Goal: Information Seeking & Learning: Learn about a topic

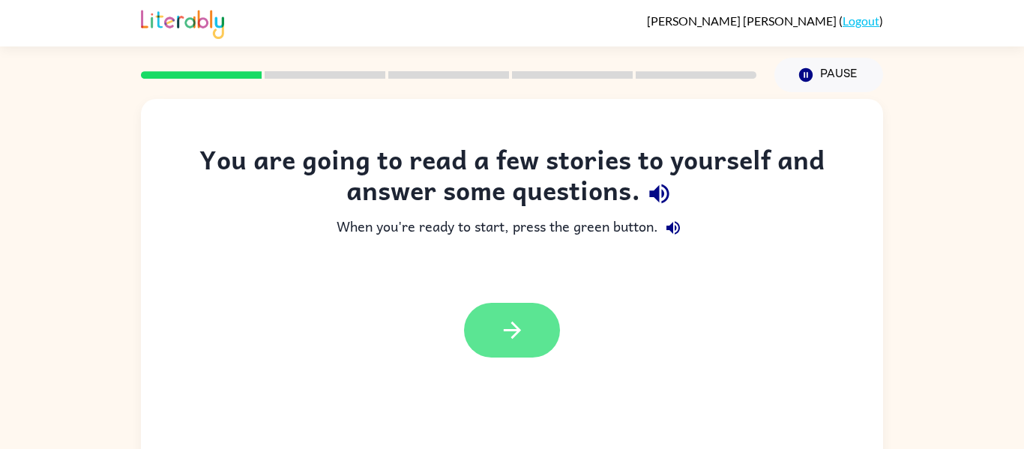
click at [493, 355] on button "button" at bounding box center [512, 330] width 96 height 55
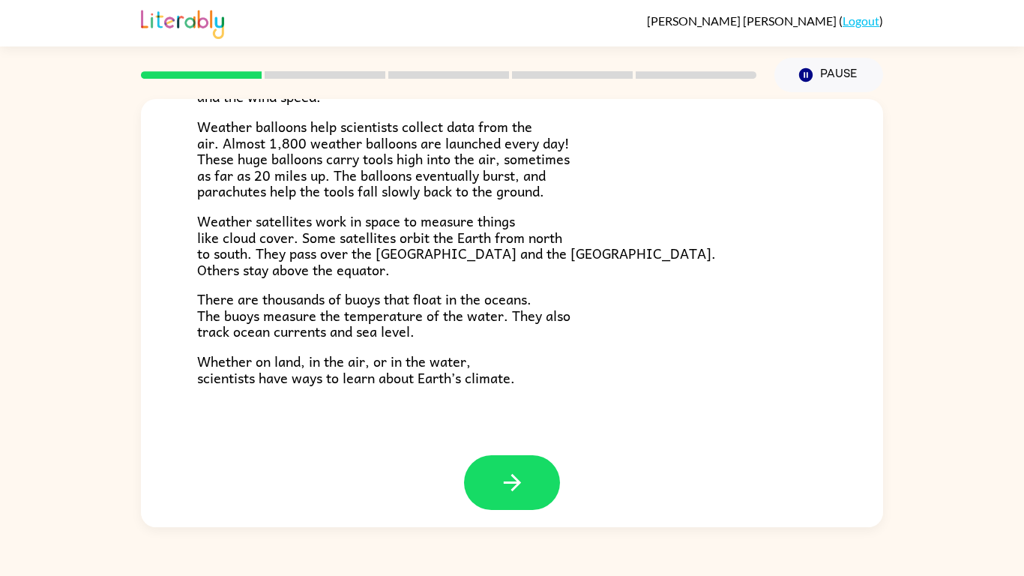
scroll to position [416, 0]
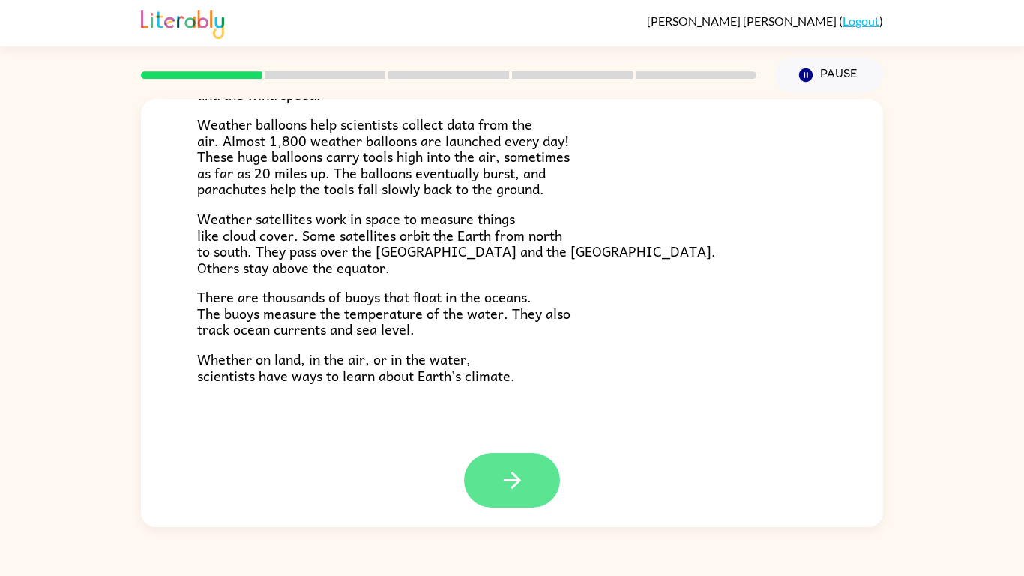
click at [517, 448] on icon "button" at bounding box center [511, 480] width 17 height 17
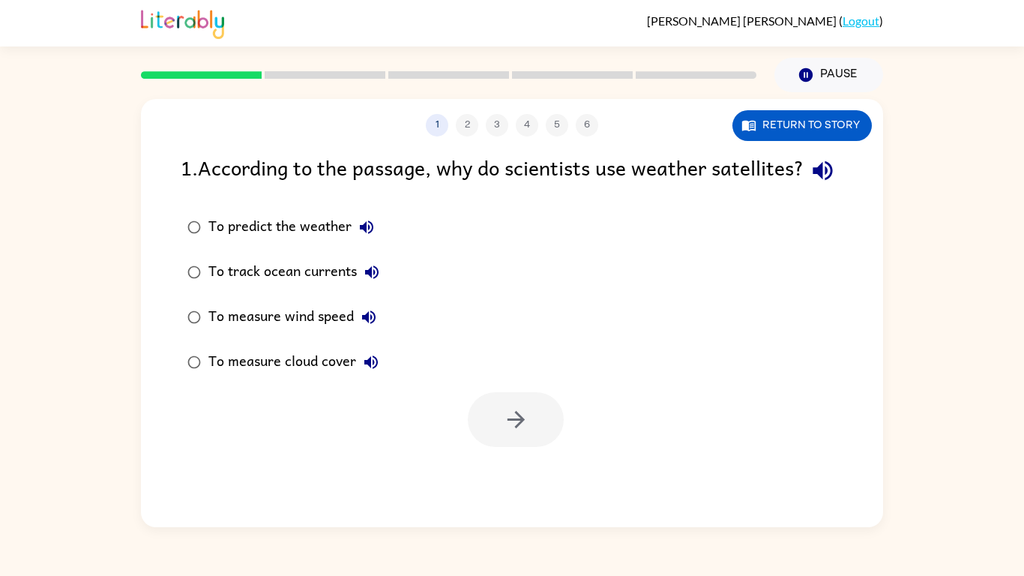
scroll to position [0, 0]
click at [322, 242] on div "To predict the weather" at bounding box center [294, 227] width 173 height 30
click at [535, 447] on button "button" at bounding box center [516, 419] width 96 height 55
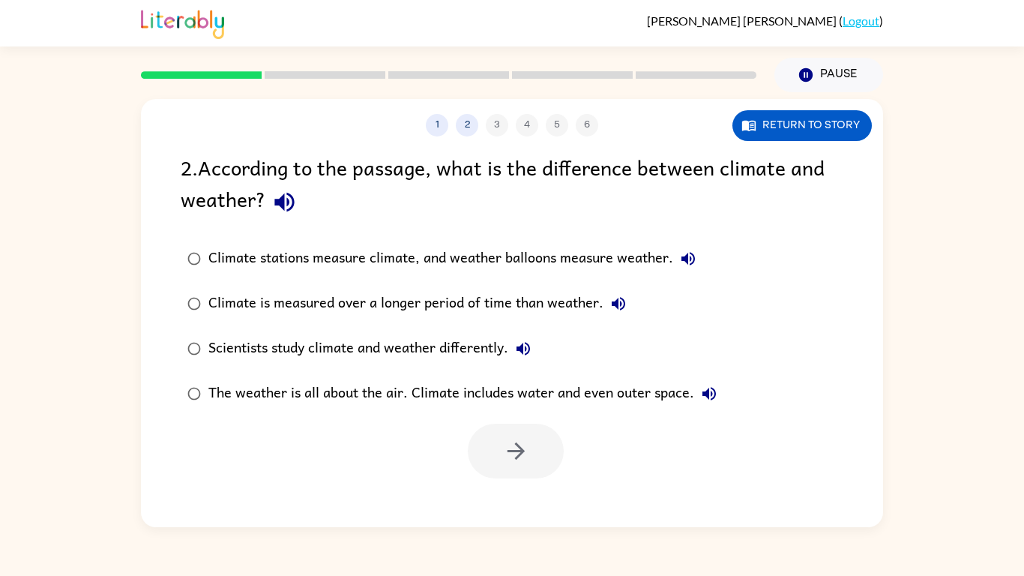
click at [334, 394] on div "The weather is all about the air. Climate includes water and even outer space." at bounding box center [466, 394] width 516 height 30
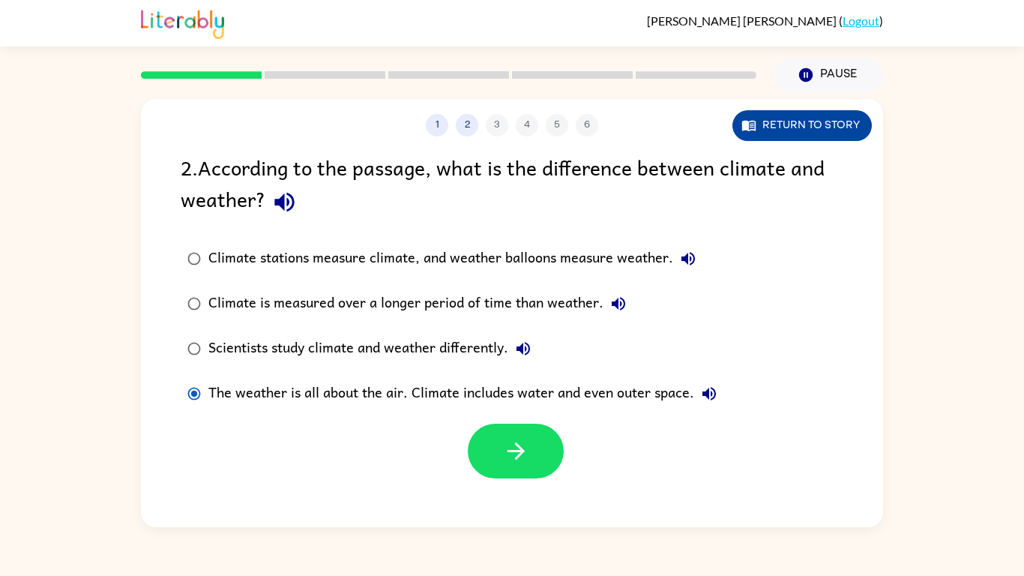
click at [827, 129] on button "Return to story" at bounding box center [801, 125] width 139 height 31
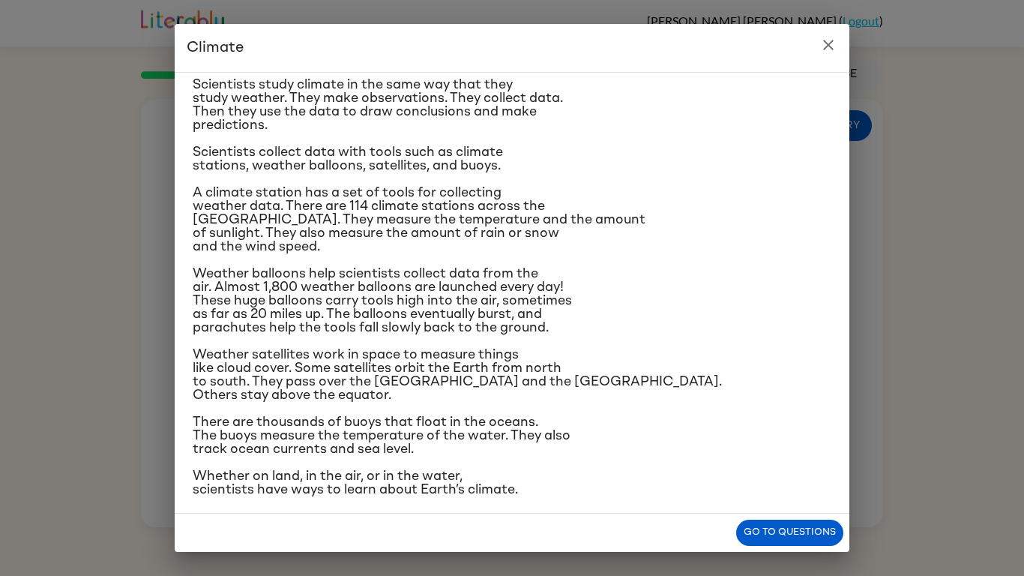
scroll to position [124, 0]
click at [819, 448] on button "Go to questions" at bounding box center [789, 533] width 107 height 26
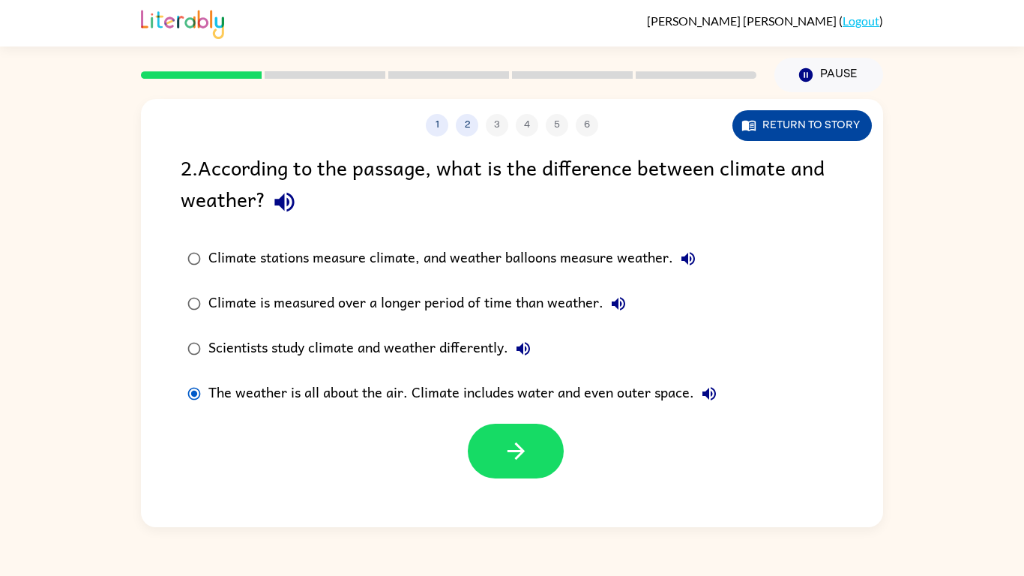
click at [817, 137] on button "Return to story" at bounding box center [801, 125] width 139 height 31
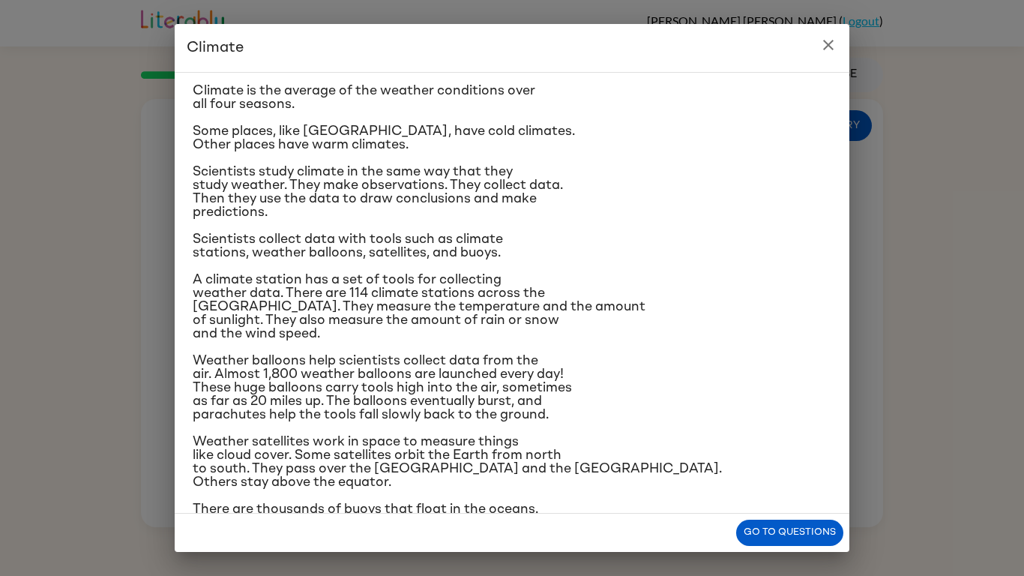
scroll to position [0, 0]
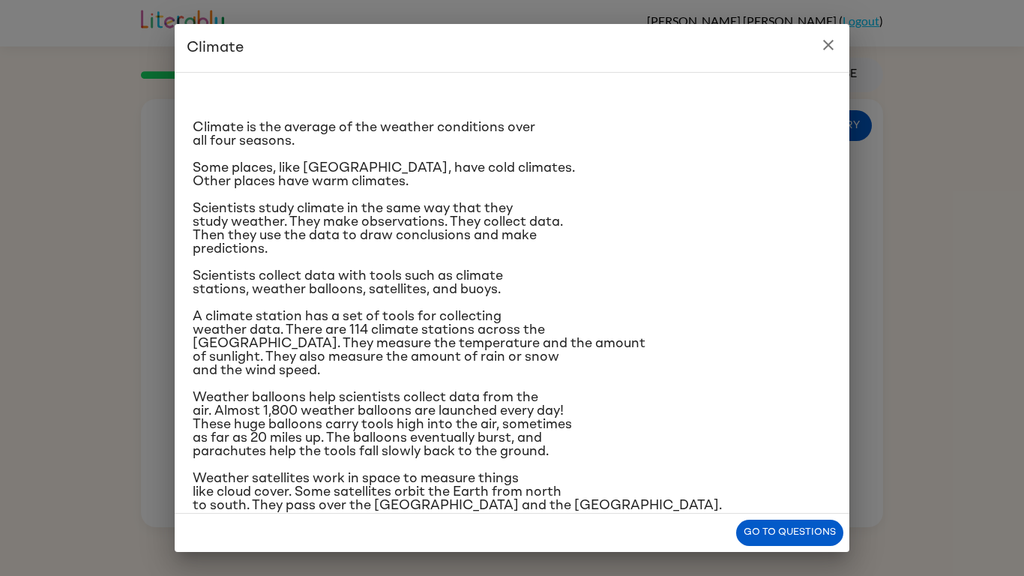
click at [833, 49] on icon "close" at bounding box center [828, 45] width 10 height 10
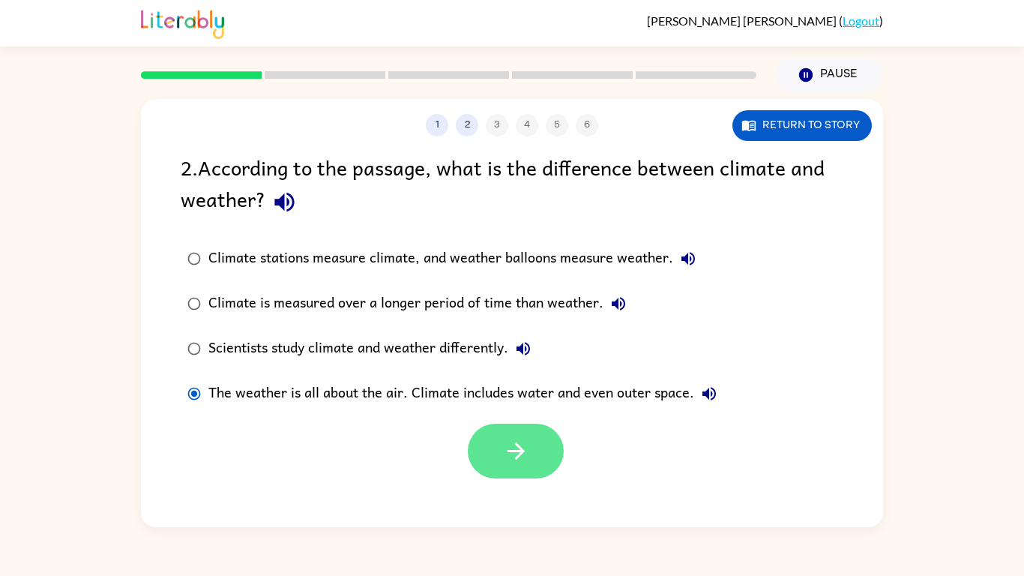
click at [528, 435] on button "button" at bounding box center [516, 451] width 96 height 55
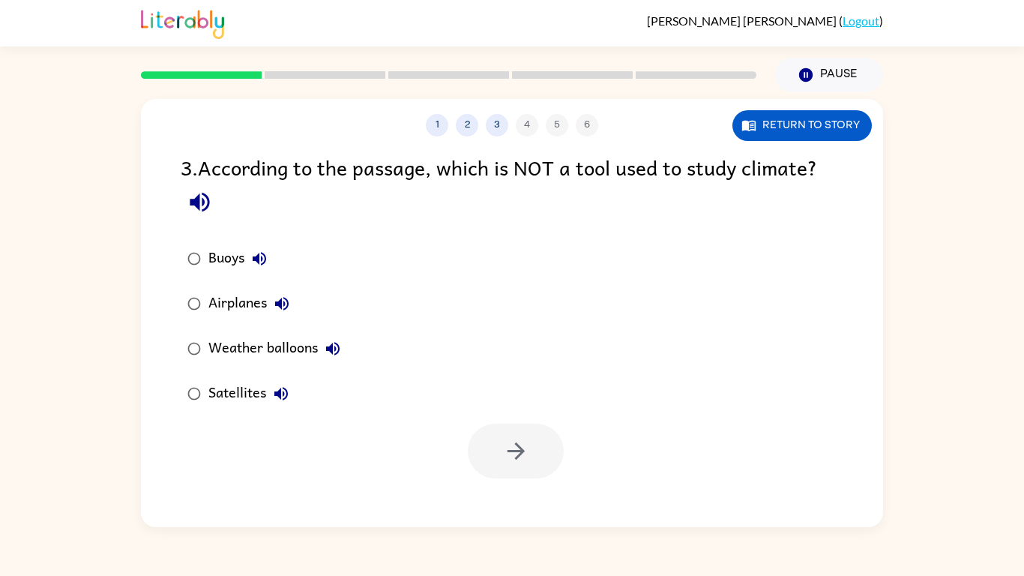
click at [237, 310] on div "Airplanes" at bounding box center [252, 304] width 88 height 30
click at [518, 448] on button "button" at bounding box center [516, 451] width 96 height 55
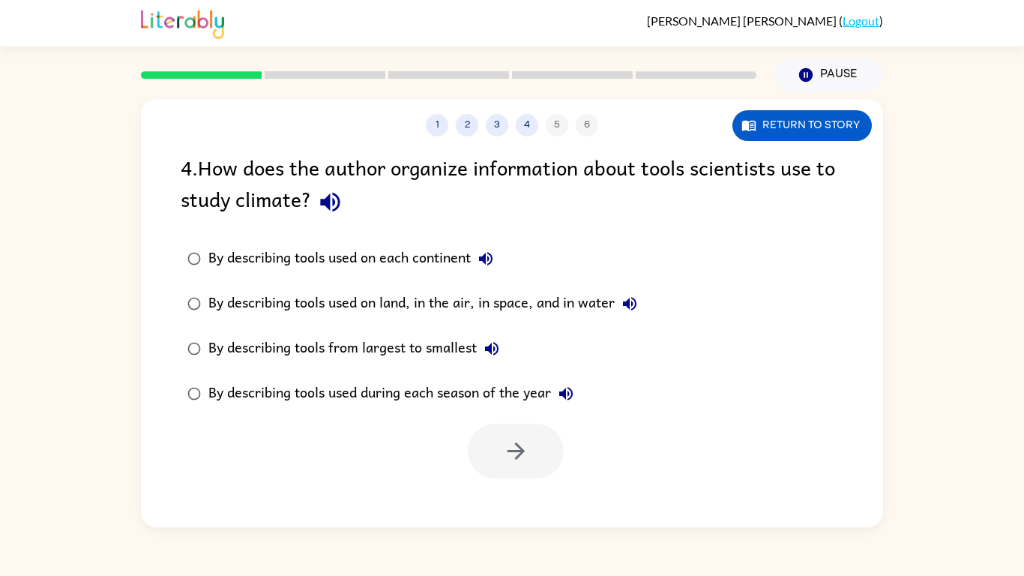
click at [424, 264] on div "By describing tools used on each continent" at bounding box center [354, 259] width 292 height 30
click at [544, 447] on button "button" at bounding box center [516, 451] width 96 height 55
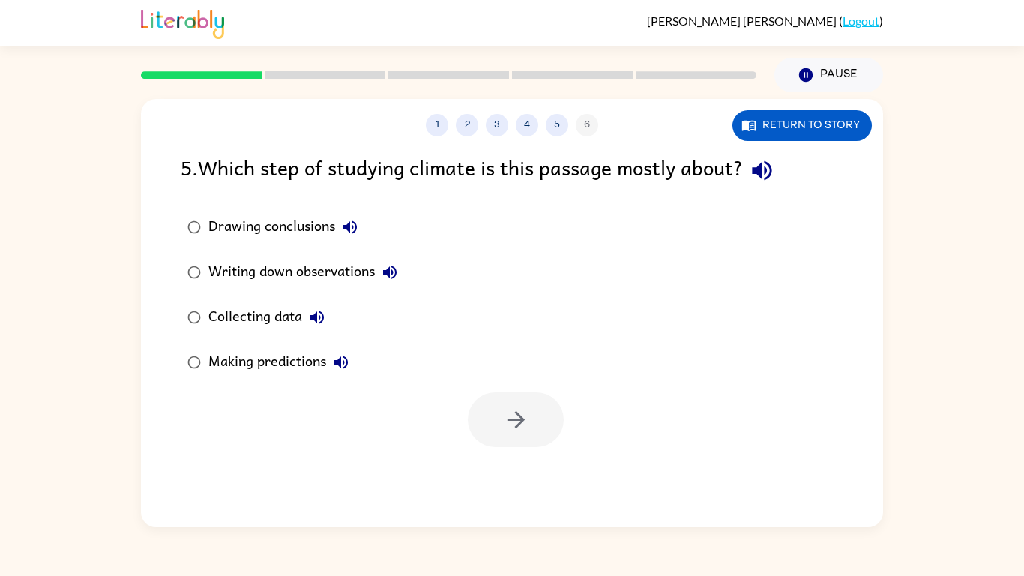
click at [265, 328] on div "Collecting data" at bounding box center [270, 317] width 124 height 30
click at [510, 400] on button "button" at bounding box center [516, 419] width 96 height 55
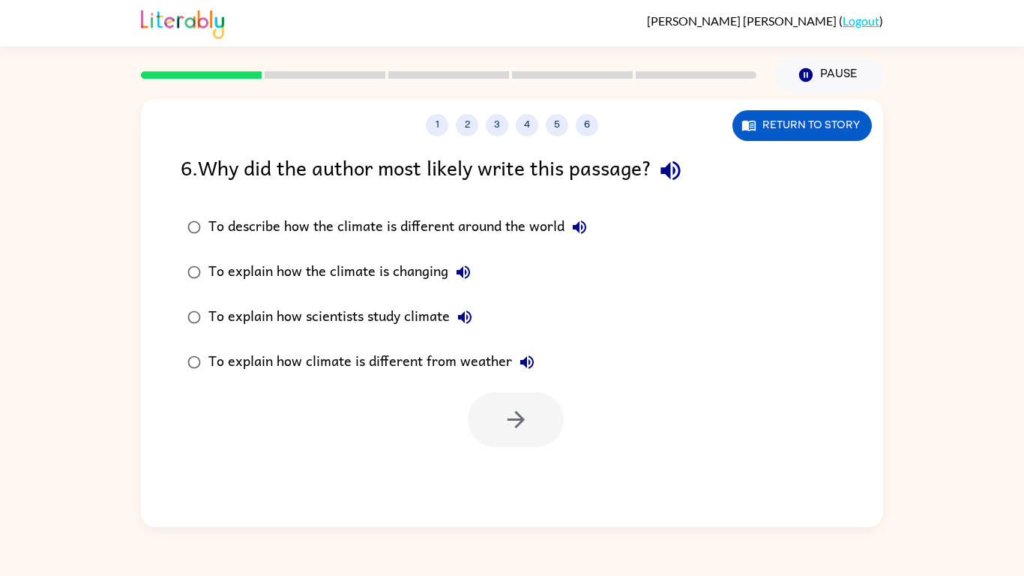
click at [398, 335] on label "To explain how scientists study climate" at bounding box center [387, 317] width 430 height 45
click at [481, 398] on button "button" at bounding box center [516, 419] width 96 height 55
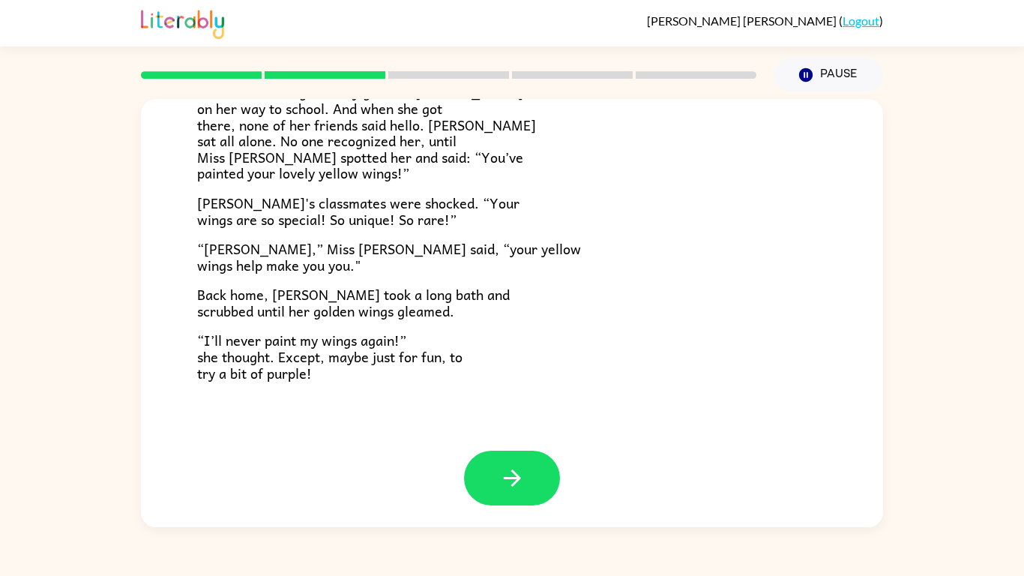
scroll to position [419, 0]
click at [533, 448] on button "button" at bounding box center [512, 477] width 96 height 55
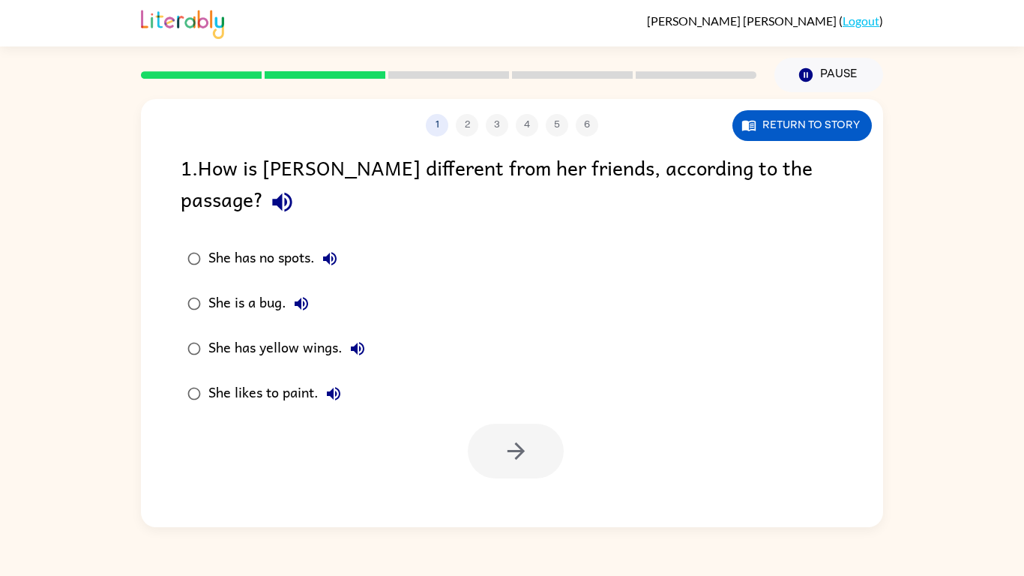
scroll to position [0, 0]
click at [321, 334] on div "She has yellow wings." at bounding box center [290, 349] width 164 height 30
click at [511, 438] on icon "button" at bounding box center [516, 451] width 26 height 26
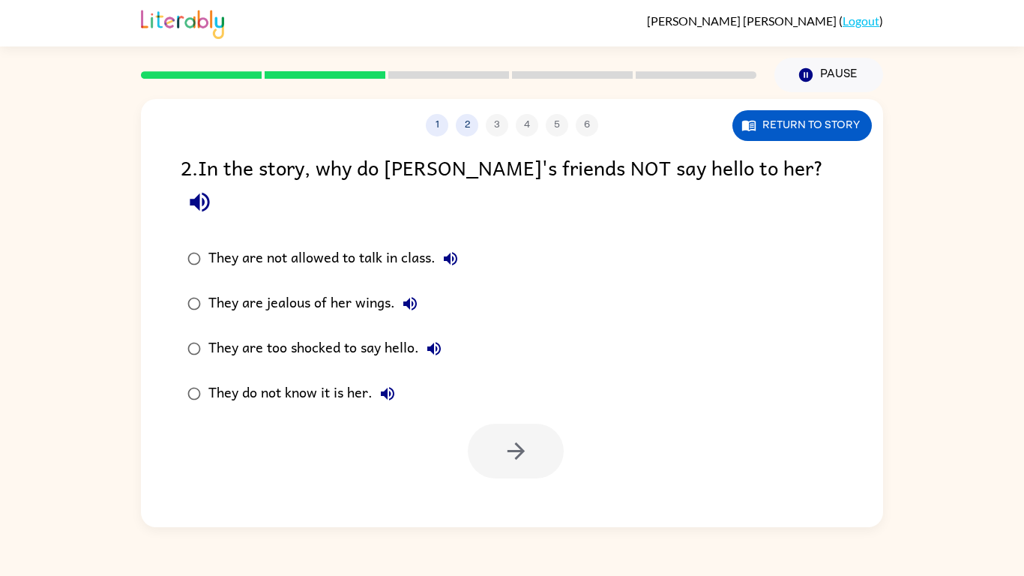
click at [281, 379] on div "They do not know it is her." at bounding box center [305, 394] width 194 height 30
click at [517, 438] on icon "button" at bounding box center [516, 451] width 26 height 26
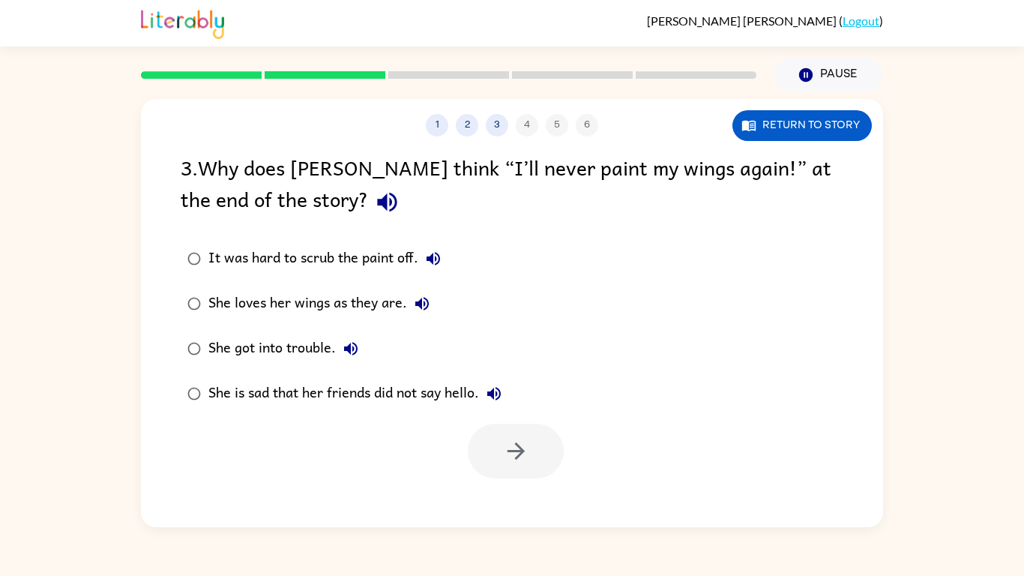
click at [357, 306] on div "She loves her wings as they are." at bounding box center [322, 304] width 229 height 30
click at [591, 448] on div "1 2 3 4 5 6 Return to story 3 . Why does [PERSON_NAME] think “I’ll never paint …" at bounding box center [512, 313] width 742 height 428
click at [526, 448] on icon "button" at bounding box center [516, 451] width 26 height 26
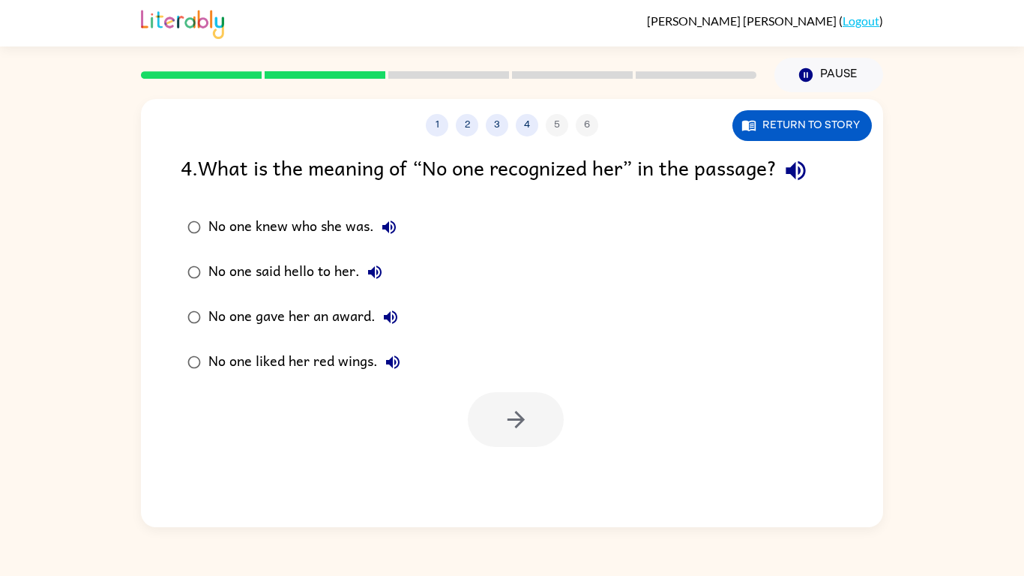
click at [337, 236] on div "No one knew who she was." at bounding box center [306, 227] width 196 height 30
click at [533, 430] on button "button" at bounding box center [516, 419] width 96 height 55
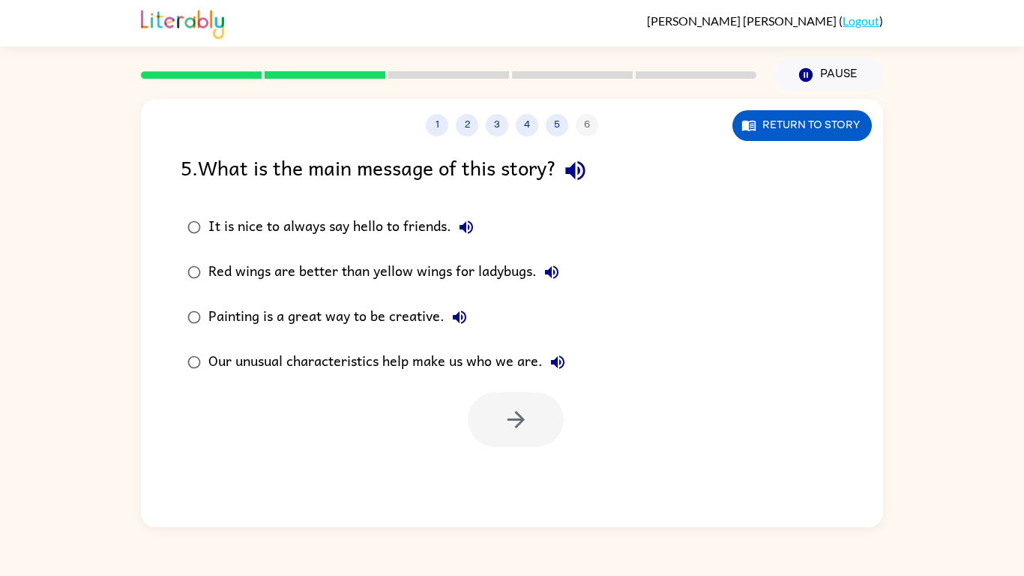
click at [516, 366] on div "Our unusual characteristics help make us who we are." at bounding box center [390, 362] width 364 height 30
click at [523, 392] on button "button" at bounding box center [516, 419] width 96 height 55
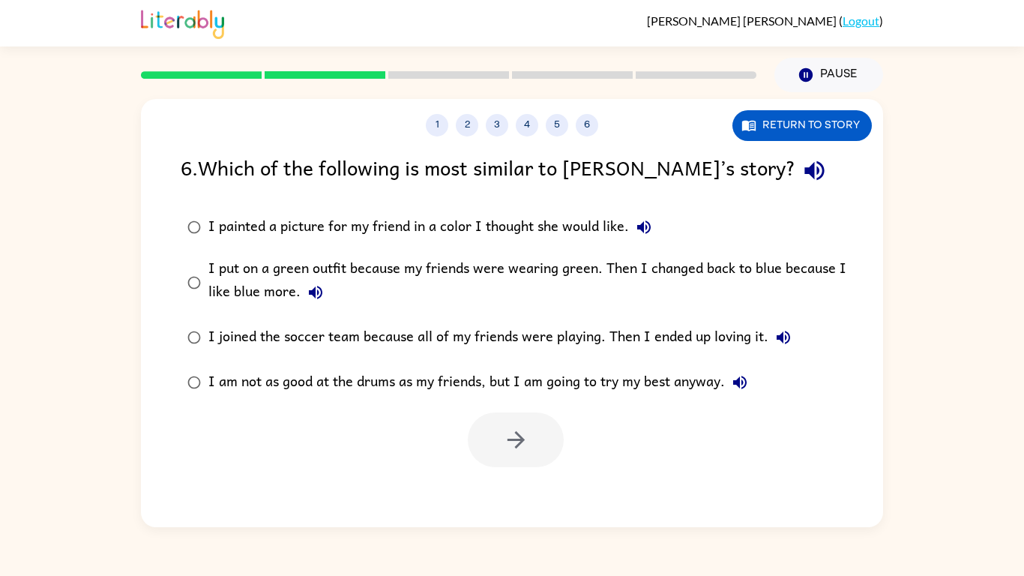
click at [481, 274] on div "I put on a green outfit because my friends were wearing green. Then I changed b…" at bounding box center [535, 282] width 655 height 50
click at [540, 441] on button "button" at bounding box center [516, 439] width 96 height 55
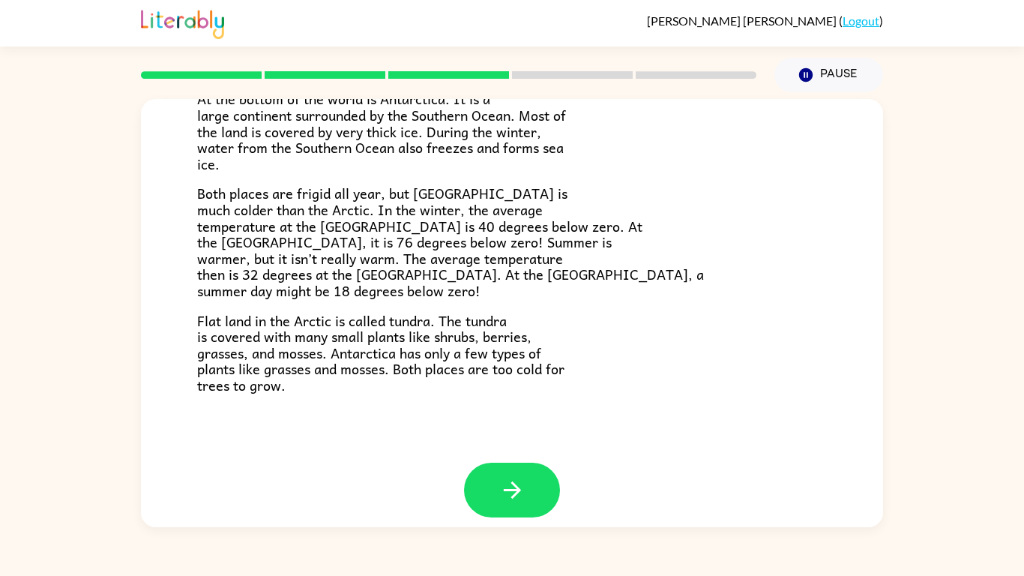
scroll to position [316, 0]
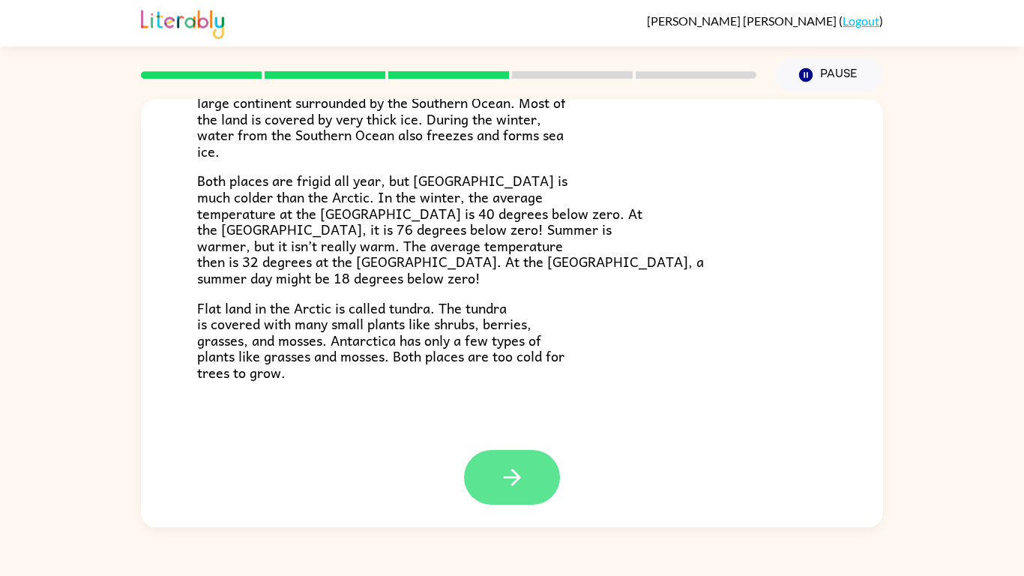
click at [513, 448] on icon "button" at bounding box center [512, 477] width 26 height 26
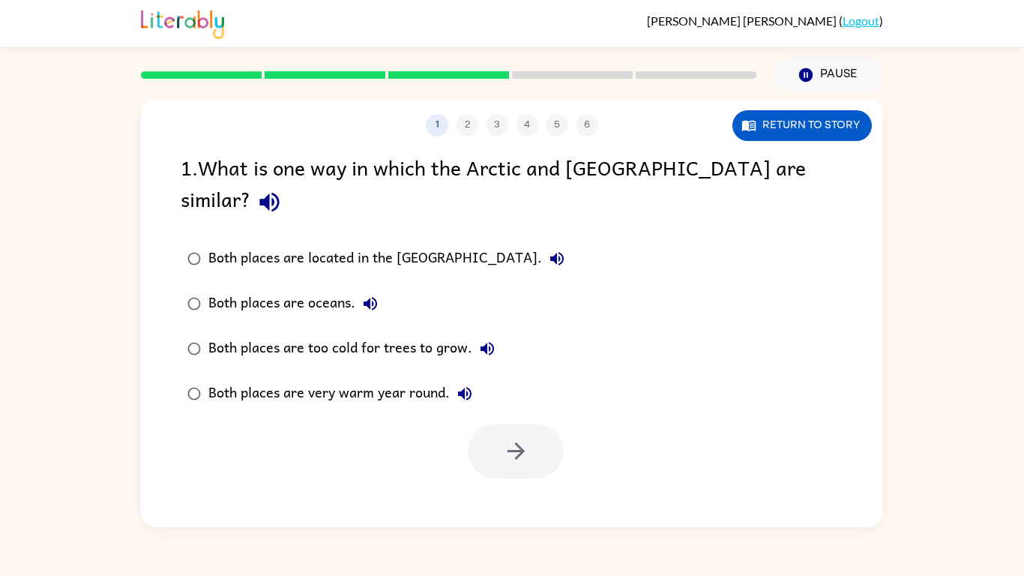
scroll to position [0, 0]
click at [253, 334] on div "Both places are too cold for trees to grow." at bounding box center [355, 349] width 294 height 30
click at [525, 438] on icon "button" at bounding box center [516, 451] width 26 height 26
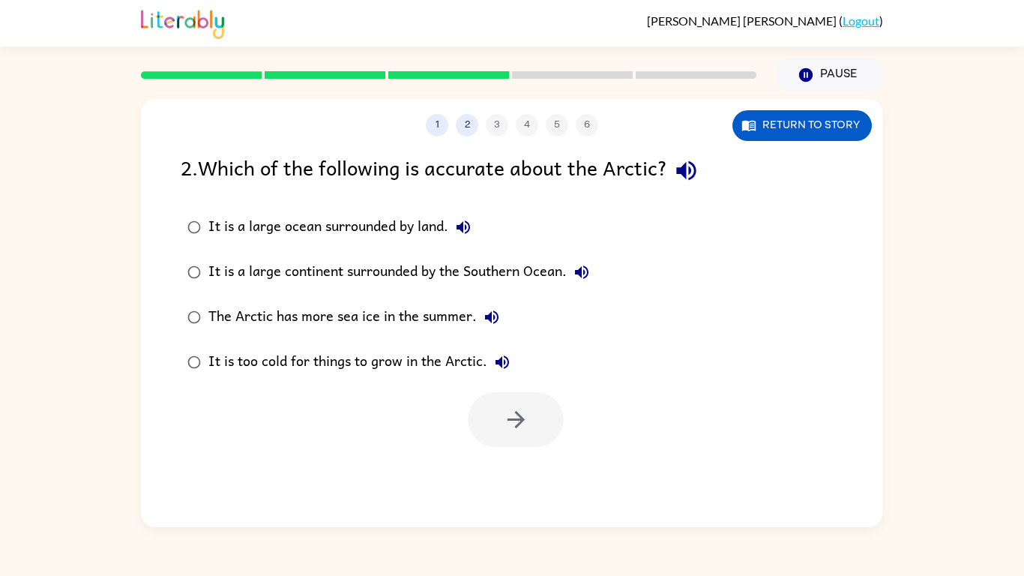
click at [401, 372] on div "It is too cold for things to grow in the Arctic." at bounding box center [362, 362] width 309 height 30
click at [536, 420] on button "button" at bounding box center [516, 419] width 96 height 55
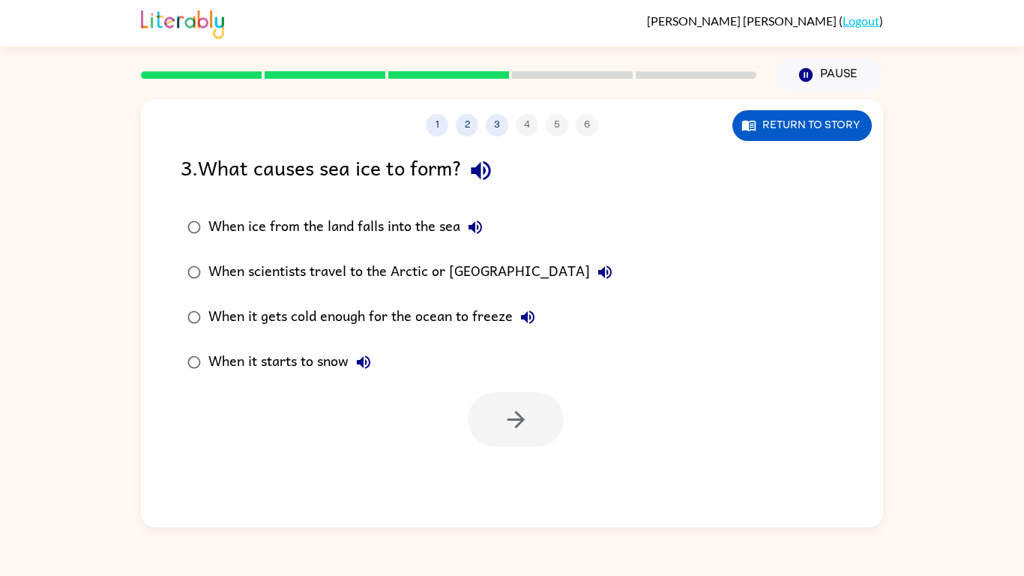
click at [491, 322] on div "When it gets cold enough for the ocean to freeze" at bounding box center [375, 317] width 334 height 30
click at [520, 416] on icon "button" at bounding box center [515, 419] width 17 height 17
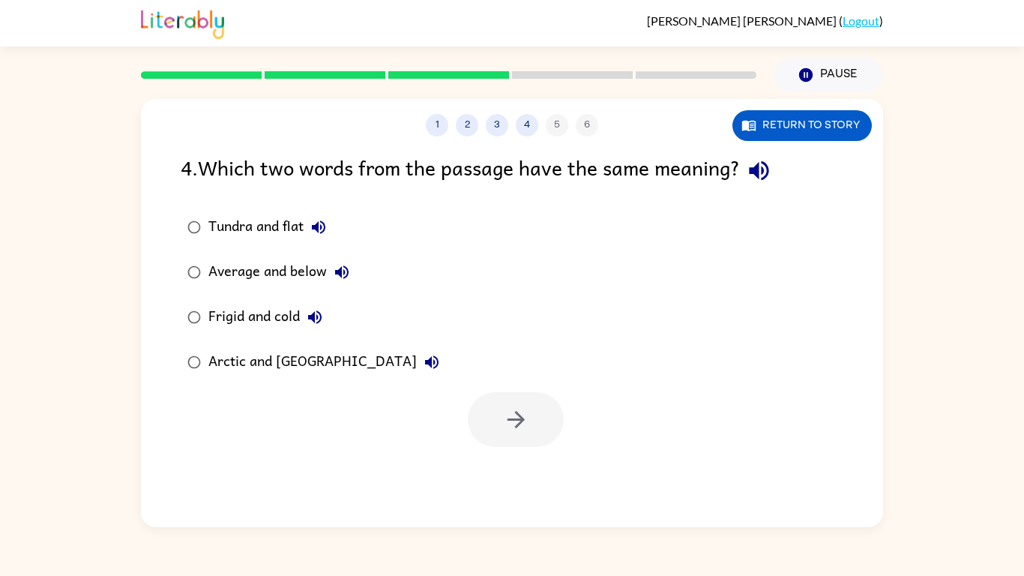
click at [255, 332] on label "Frigid and cold" at bounding box center [313, 317] width 282 height 45
click at [517, 408] on icon "button" at bounding box center [516, 419] width 26 height 26
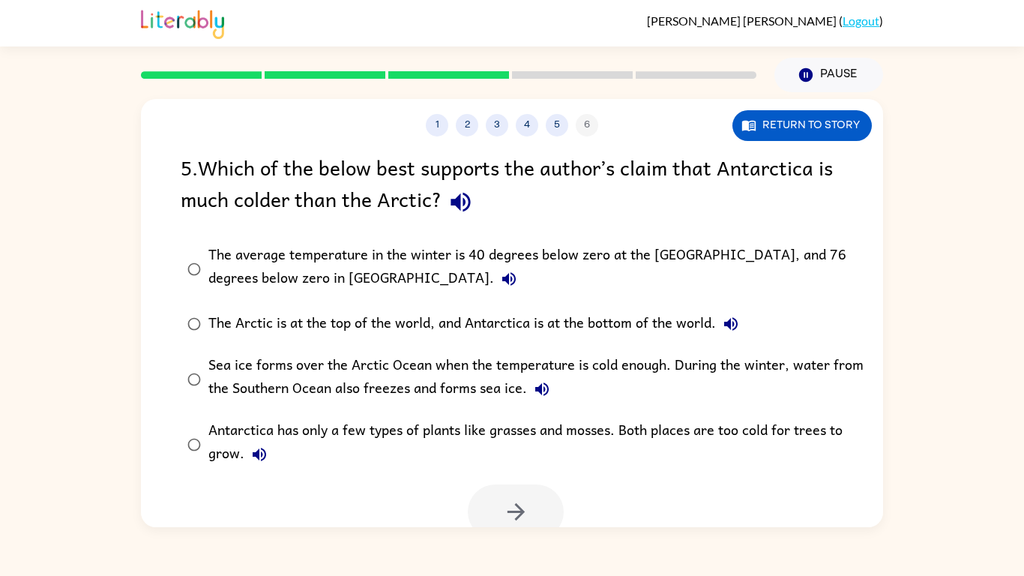
click at [600, 256] on div "The average temperature in the winter is 40 degrees below zero at the [GEOGRAPH…" at bounding box center [535, 269] width 655 height 50
click at [543, 448] on button "button" at bounding box center [516, 511] width 96 height 55
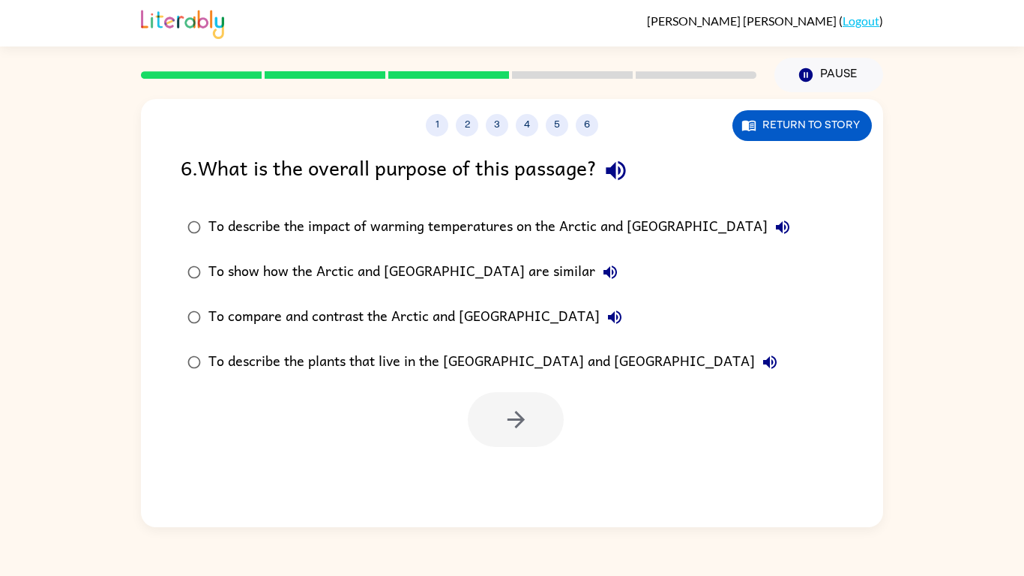
click at [423, 320] on div "To compare and contrast the Arctic and [GEOGRAPHIC_DATA]" at bounding box center [418, 317] width 421 height 30
click at [518, 438] on button "button" at bounding box center [516, 419] width 96 height 55
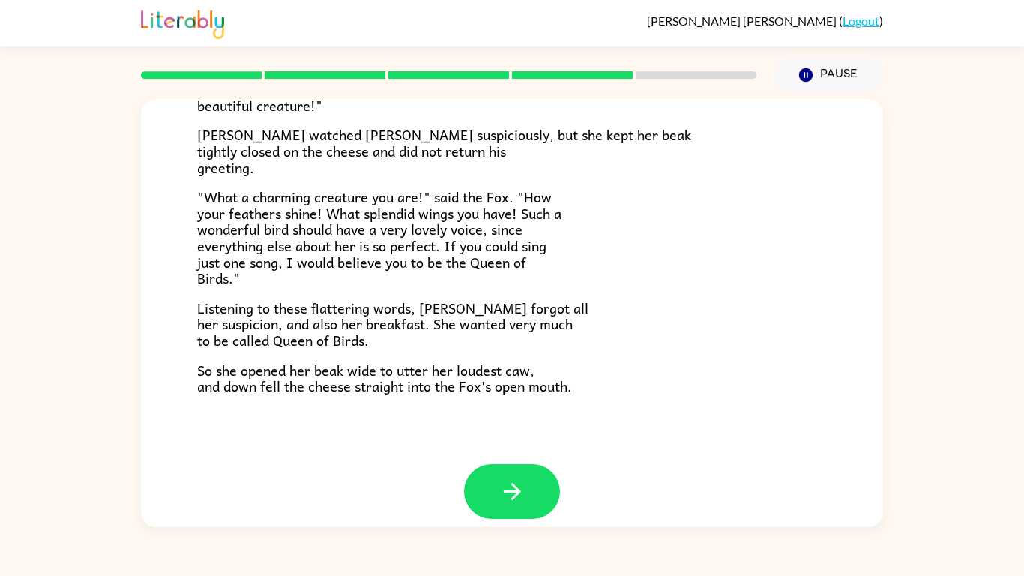
scroll to position [295, 0]
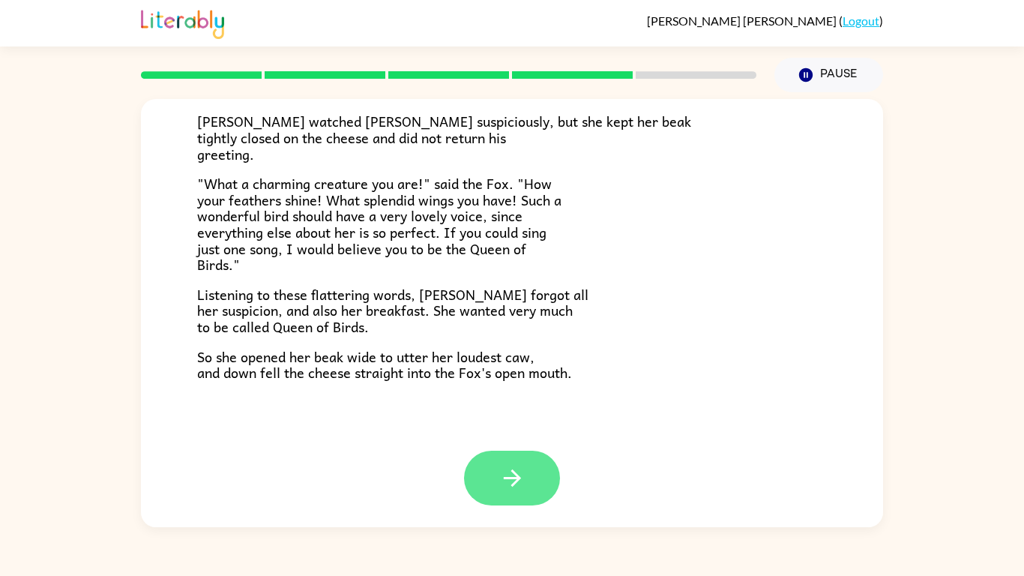
click at [532, 448] on button "button" at bounding box center [512, 478] width 96 height 55
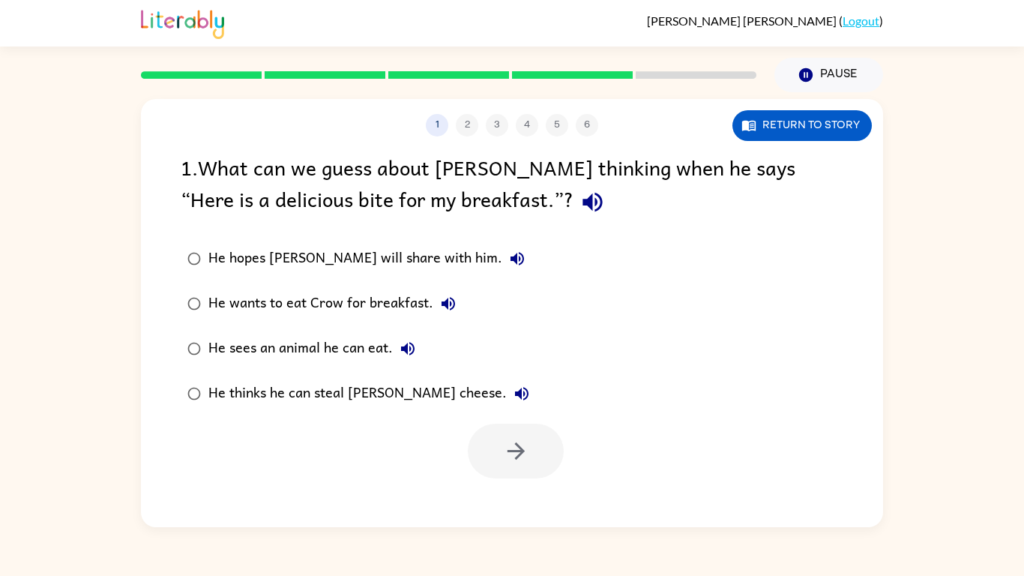
scroll to position [0, 0]
click at [411, 393] on div "He thinks he can steal [PERSON_NAME] cheese." at bounding box center [372, 394] width 328 height 30
click at [516, 448] on icon "button" at bounding box center [516, 451] width 26 height 26
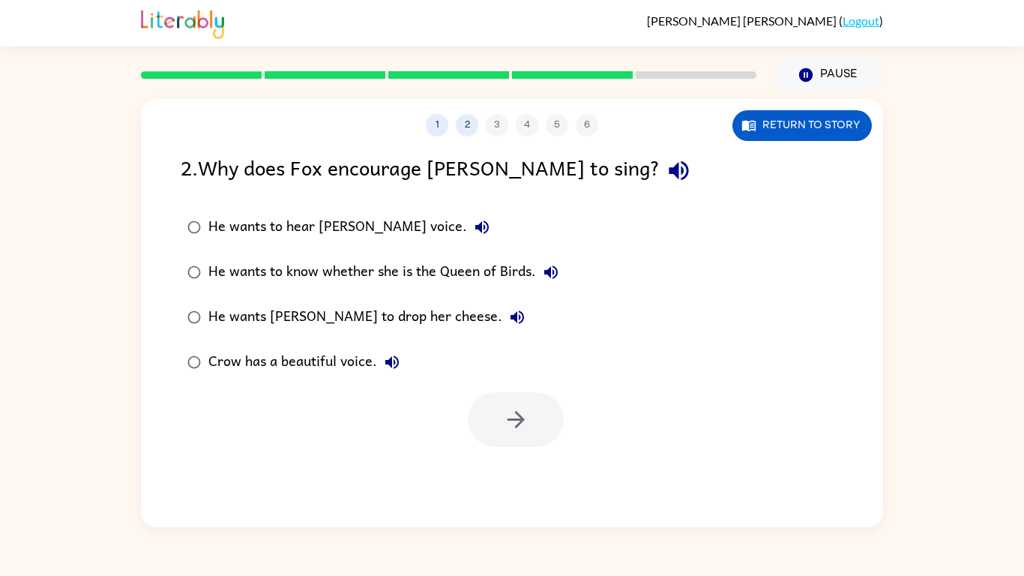
click at [403, 322] on div "He wants [PERSON_NAME] to drop her cheese." at bounding box center [370, 317] width 324 height 30
click at [509, 416] on icon "button" at bounding box center [516, 419] width 26 height 26
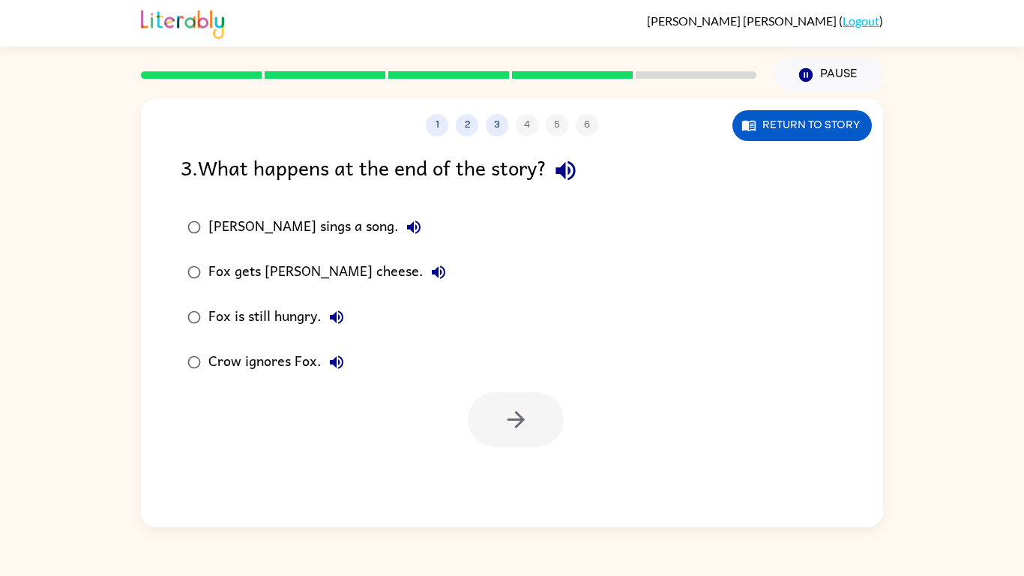
click at [245, 280] on div "Fox gets [PERSON_NAME] cheese." at bounding box center [330, 272] width 245 height 30
click at [530, 403] on button "button" at bounding box center [516, 419] width 96 height 55
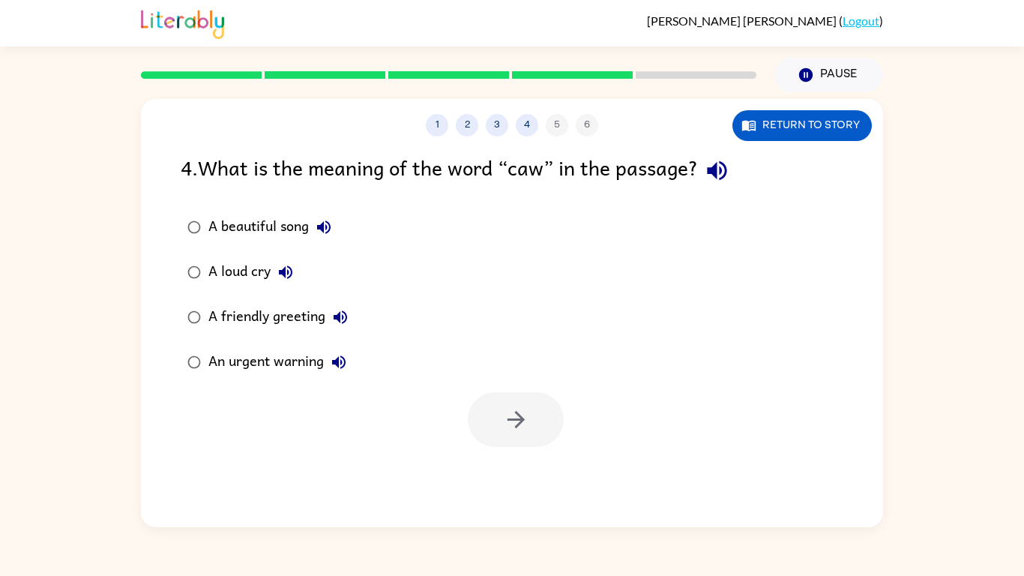
click at [305, 316] on div "A friendly greeting" at bounding box center [281, 317] width 147 height 30
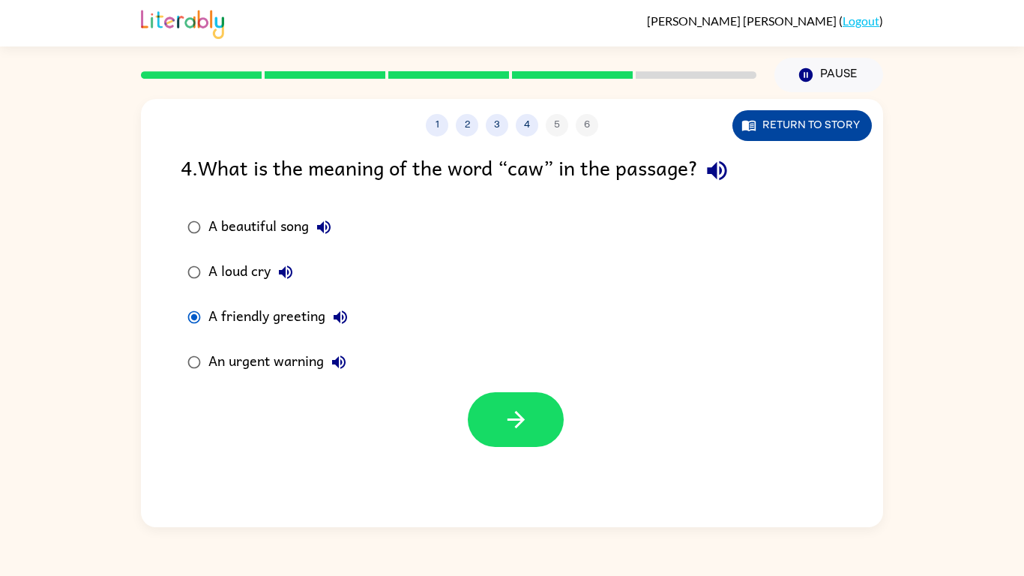
click at [766, 124] on button "Return to story" at bounding box center [801, 125] width 139 height 31
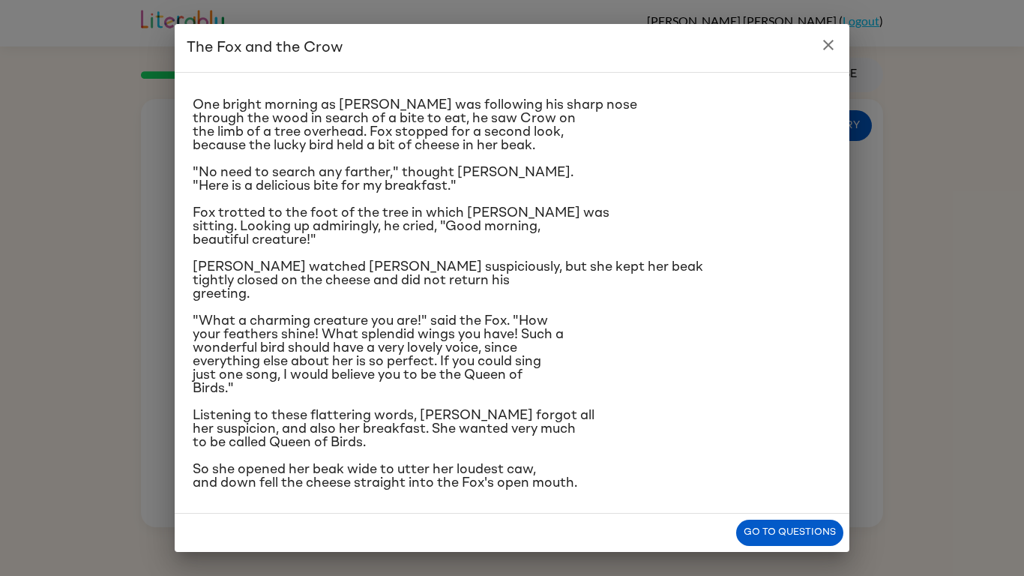
scroll to position [25, 0]
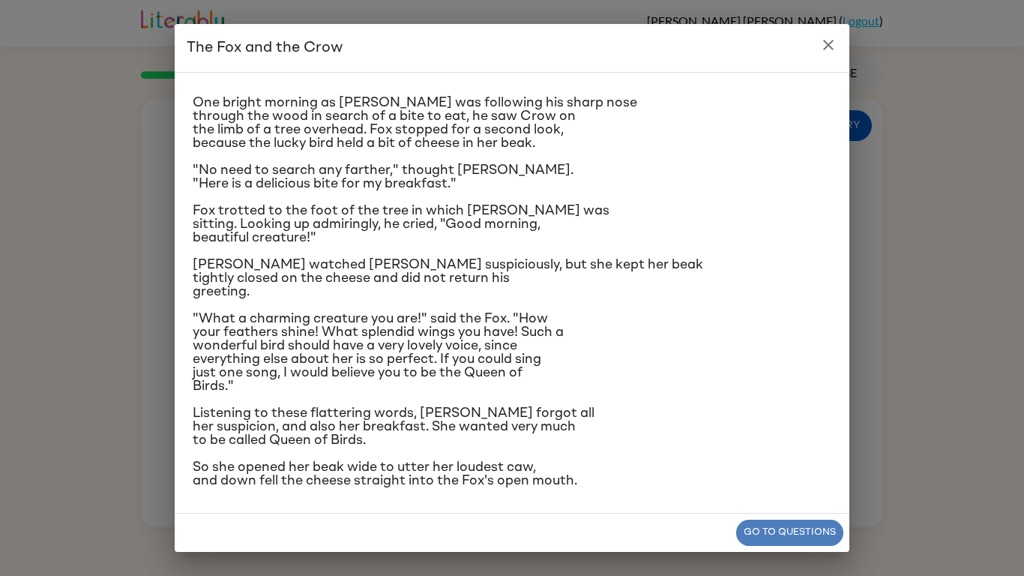
click at [825, 448] on button "Go to questions" at bounding box center [789, 533] width 107 height 26
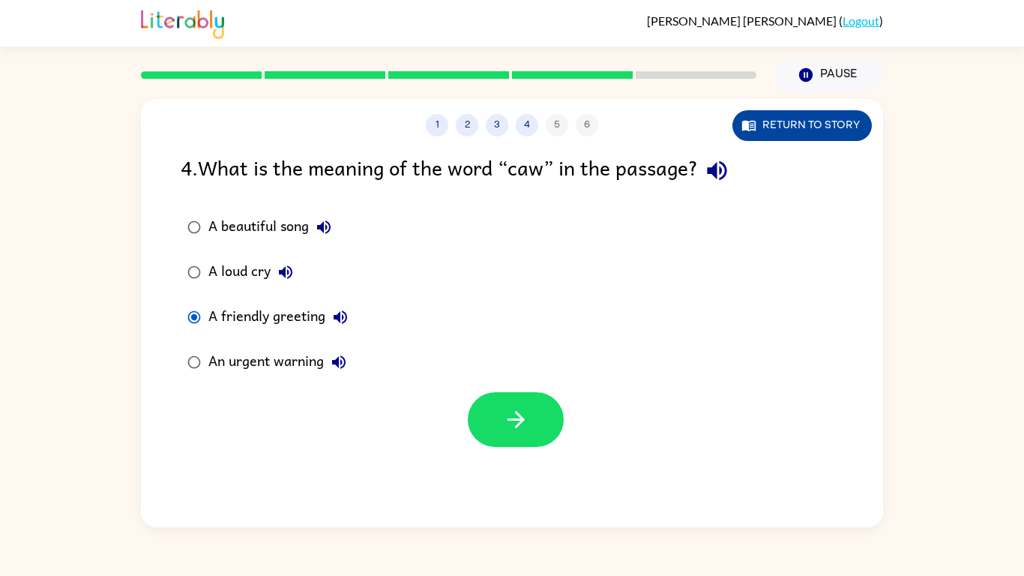
click at [804, 126] on button "Return to story" at bounding box center [801, 125] width 139 height 31
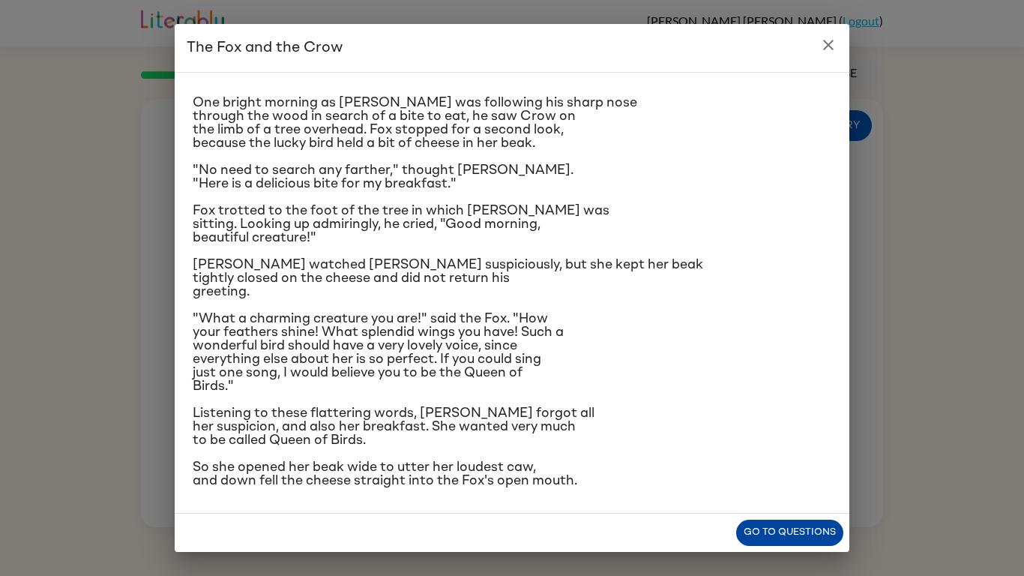
click at [798, 448] on button "Go to questions" at bounding box center [789, 533] width 107 height 26
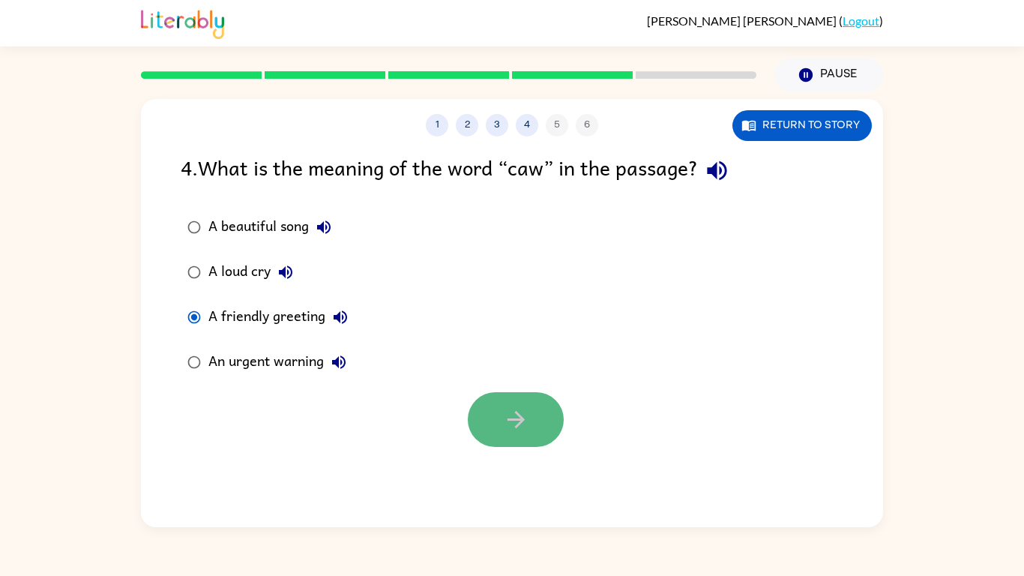
click at [539, 422] on button "button" at bounding box center [516, 419] width 96 height 55
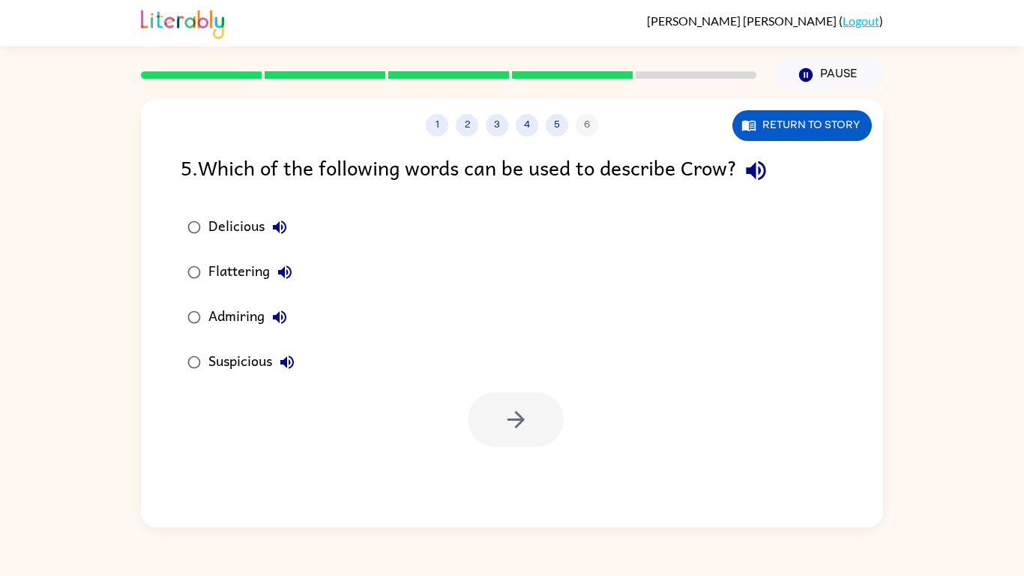
click at [231, 321] on div "Admiring" at bounding box center [251, 317] width 86 height 30
click at [294, 281] on button "Flattering" at bounding box center [285, 272] width 30 height 30
click at [219, 322] on div "Admiring" at bounding box center [251, 317] width 86 height 30
click at [238, 291] on label "Flattering" at bounding box center [240, 272] width 137 height 45
click at [537, 411] on button "button" at bounding box center [516, 419] width 96 height 55
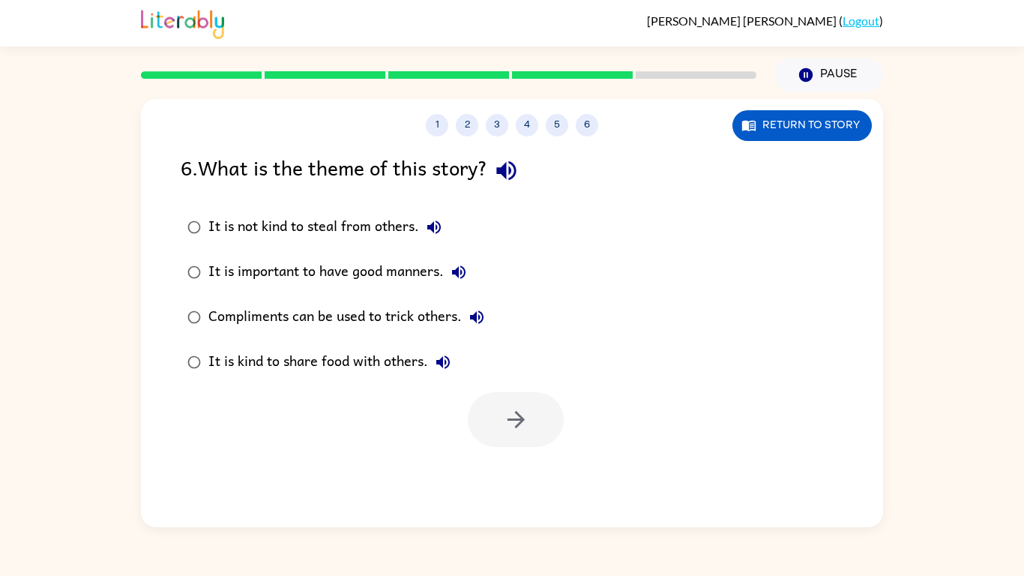
click at [373, 235] on div "It is not kind to steal from others." at bounding box center [328, 227] width 241 height 30
click at [503, 404] on button "button" at bounding box center [516, 419] width 96 height 55
